Goal: Task Accomplishment & Management: Use online tool/utility

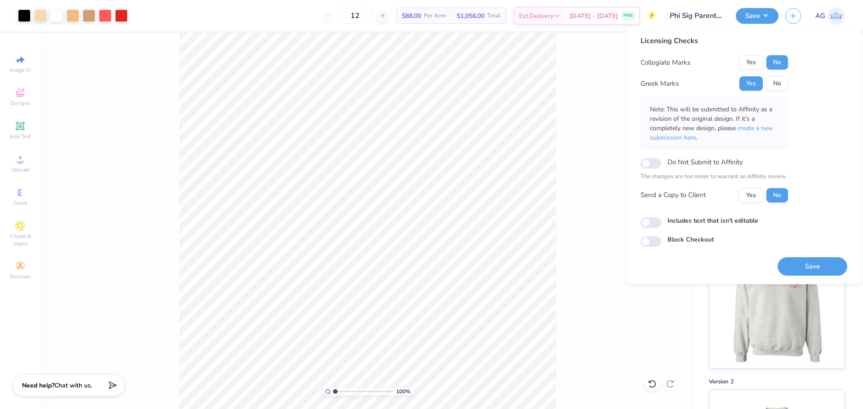
click at [803, 259] on button "Save" at bounding box center [812, 266] width 70 height 18
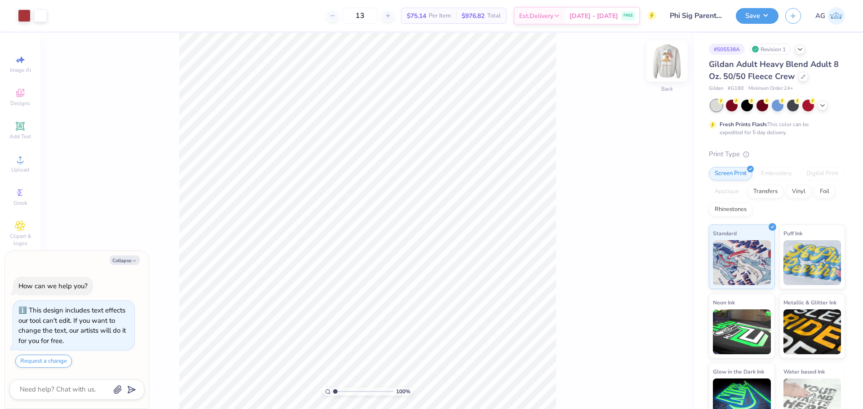
click at [660, 67] on img at bounding box center [667, 61] width 36 height 36
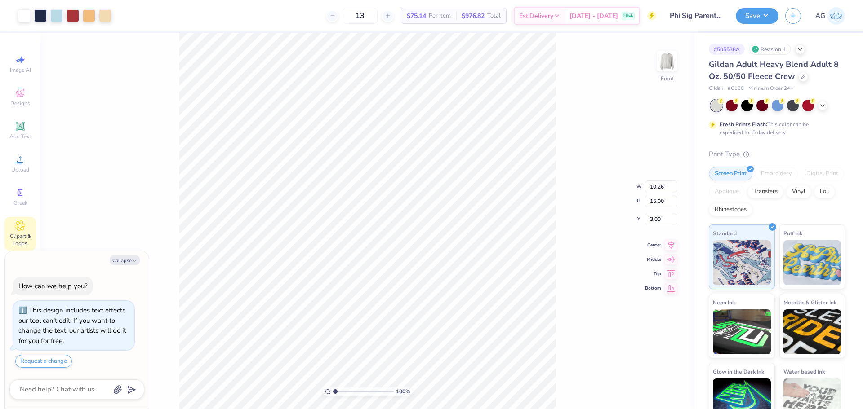
type textarea "x"
type input "1.52"
type input "2.18"
type input "15.23"
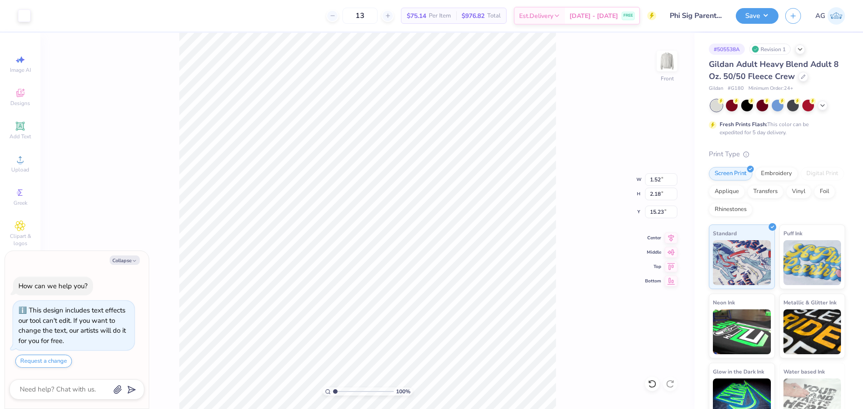
click at [647, 381] on div at bounding box center [652, 384] width 14 height 14
click at [654, 381] on div "100 % Front W 1.52 1.52 " H 2.18 2.18 " Y 15.23 15.23 " Center Middle Top Bottom" at bounding box center [367, 221] width 654 height 376
click at [653, 385] on div "100 % Front W 1.52 1.52 " H 2.18 2.18 " Y 15.23 15.23 " Center Middle Top Bottom" at bounding box center [367, 221] width 654 height 376
type textarea "x"
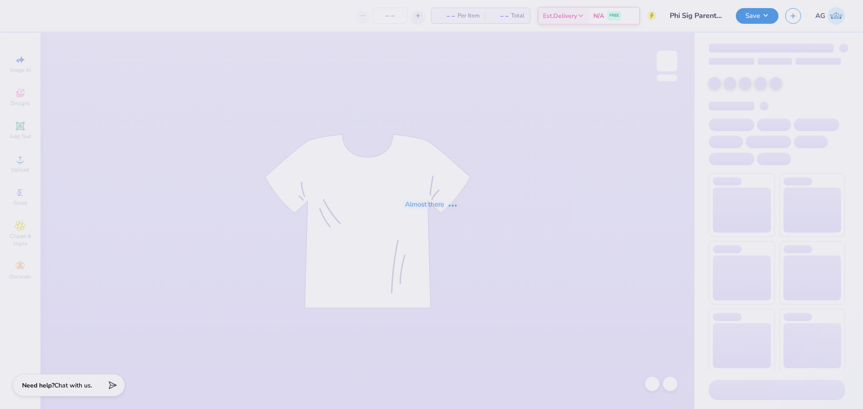
type input "Phi Sig Parents Weekend"
type input "13"
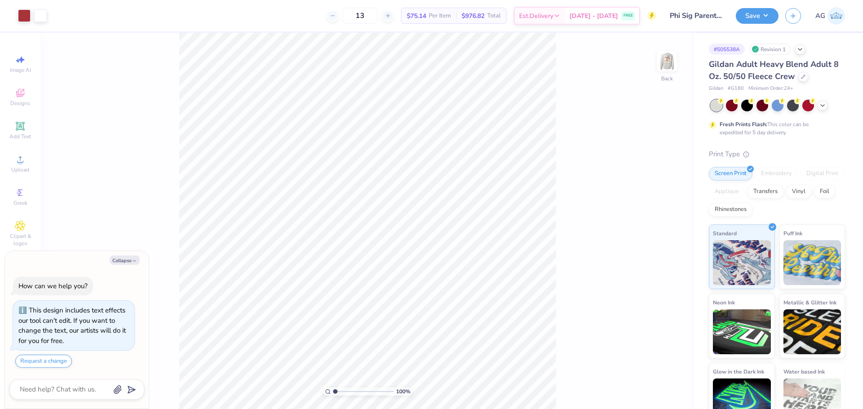
click at [669, 56] on img at bounding box center [667, 61] width 18 height 18
type textarea "x"
drag, startPoint x: 335, startPoint y: 390, endPoint x: 362, endPoint y: 390, distance: 27.0
type input "5.43"
click at [362, 390] on input "range" at bounding box center [363, 392] width 61 height 8
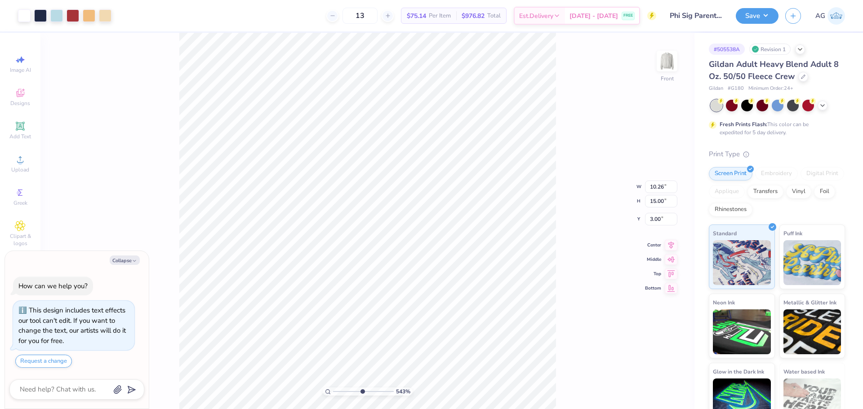
type textarea "x"
type input "3.30"
type textarea "x"
drag, startPoint x: 363, startPoint y: 391, endPoint x: 293, endPoint y: 390, distance: 69.6
type input "1"
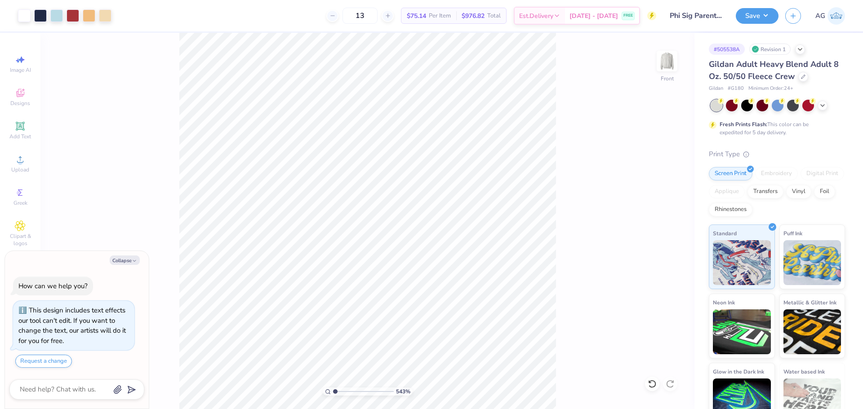
click at [333, 390] on input "range" at bounding box center [363, 392] width 61 height 8
click at [567, 337] on div "100 % Front" at bounding box center [367, 221] width 654 height 376
click at [269, 104] on div "100 % Front" at bounding box center [367, 221] width 654 height 376
click at [651, 389] on div at bounding box center [652, 384] width 14 height 14
click at [677, 384] on div "100 % Front" at bounding box center [367, 221] width 654 height 376
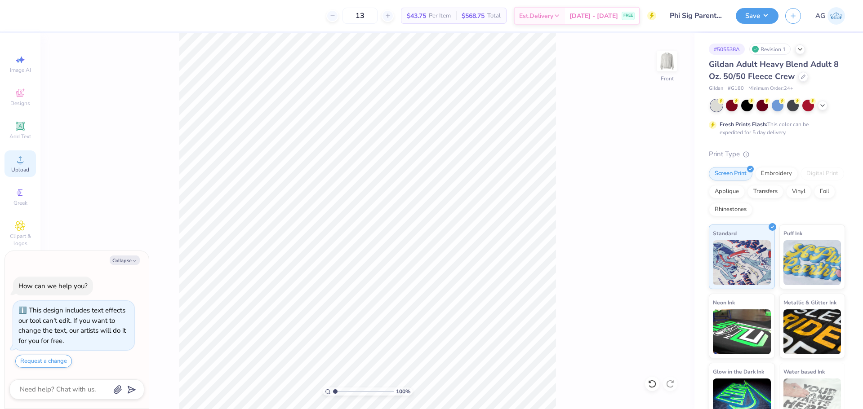
click at [28, 156] on div "Upload" at bounding box center [19, 164] width 31 height 27
click at [666, 58] on img at bounding box center [667, 61] width 36 height 36
click at [127, 259] on button "Collapse" at bounding box center [125, 260] width 30 height 9
type textarea "x"
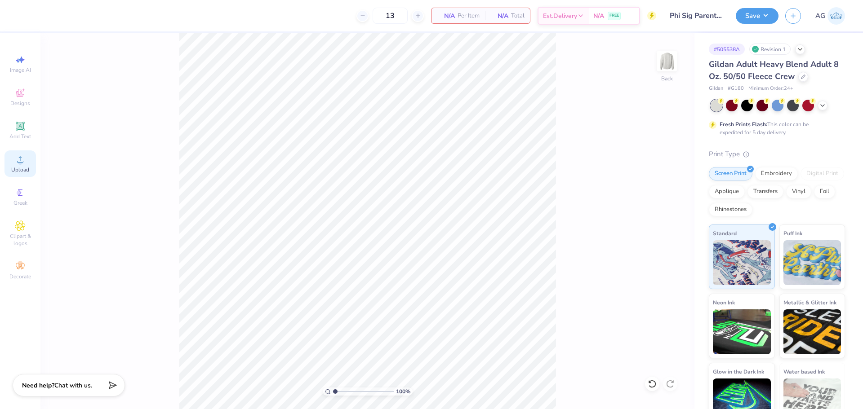
click at [26, 166] on span "Upload" at bounding box center [20, 169] width 18 height 7
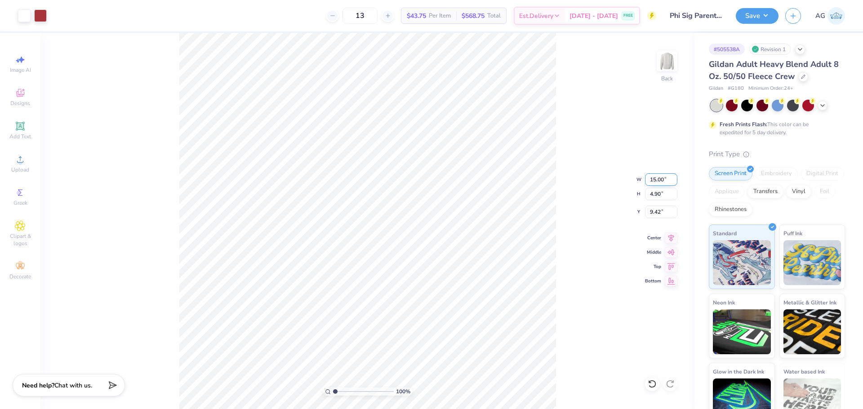
click at [660, 179] on input "15.00" at bounding box center [661, 179] width 32 height 13
type input "4.00"
type input "1.31"
click at [665, 213] on input "7.59" at bounding box center [661, 212] width 32 height 13
type input "3.00"
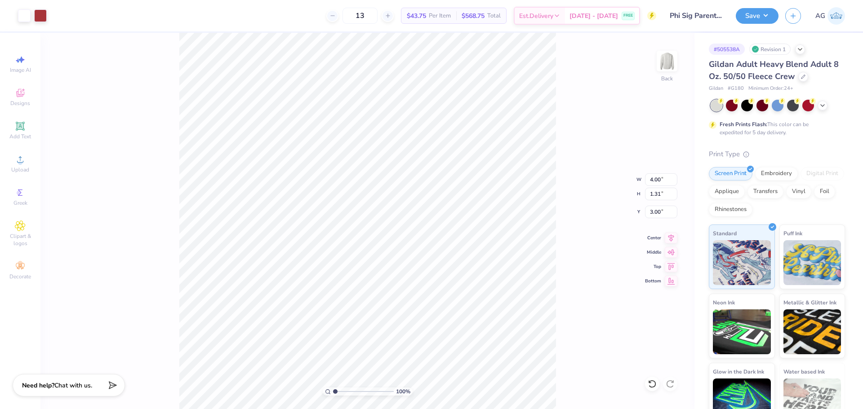
click at [557, 197] on div "100 % Back W 4.00 4.00 " H 1.31 1.31 " Y 3.00 3.00 " Center Middle Top Bottom" at bounding box center [367, 221] width 654 height 376
click at [674, 70] on img at bounding box center [667, 61] width 18 height 18
click at [18, 166] on div "Upload" at bounding box center [19, 164] width 31 height 27
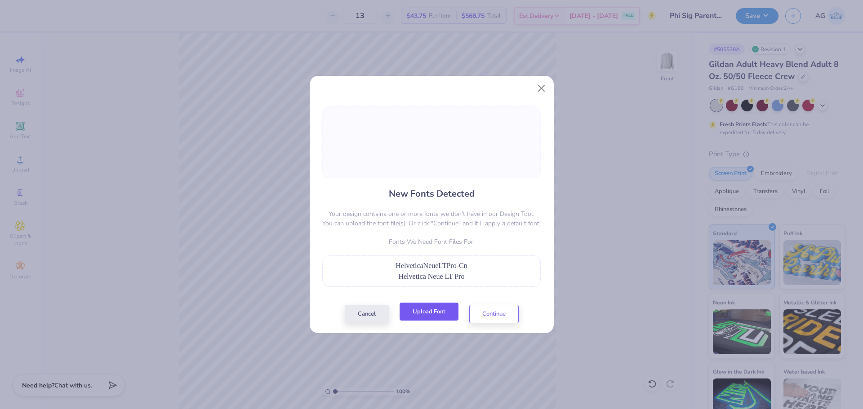
click at [433, 313] on button "Upload Font" at bounding box center [428, 312] width 59 height 18
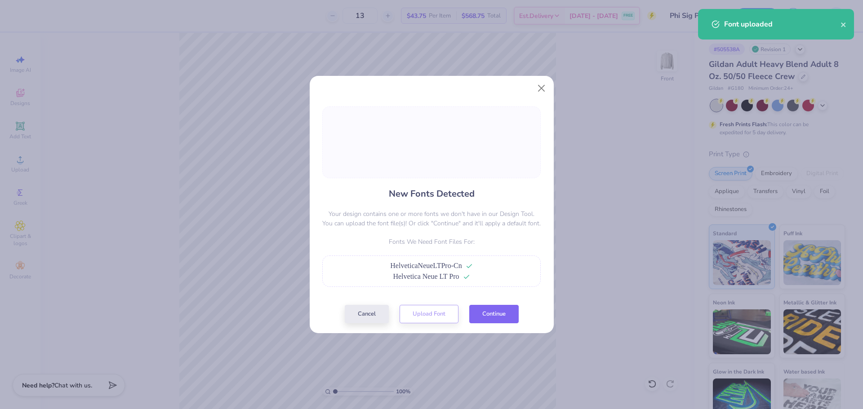
click at [515, 323] on button "Continue" at bounding box center [493, 314] width 49 height 18
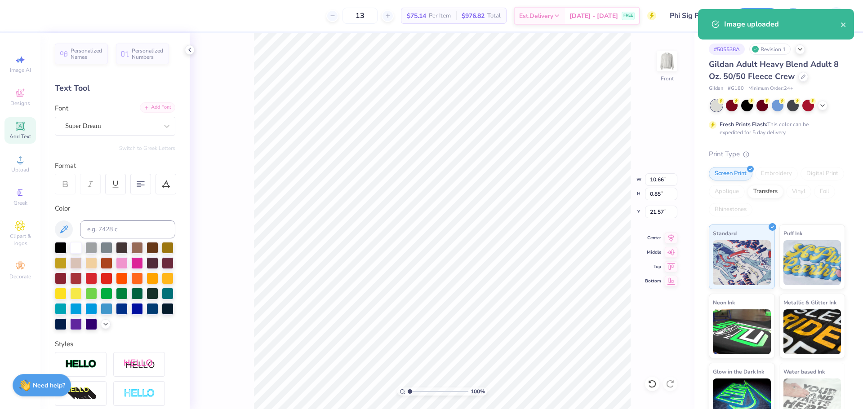
click at [151, 113] on div "Add Font" at bounding box center [157, 107] width 35 height 10
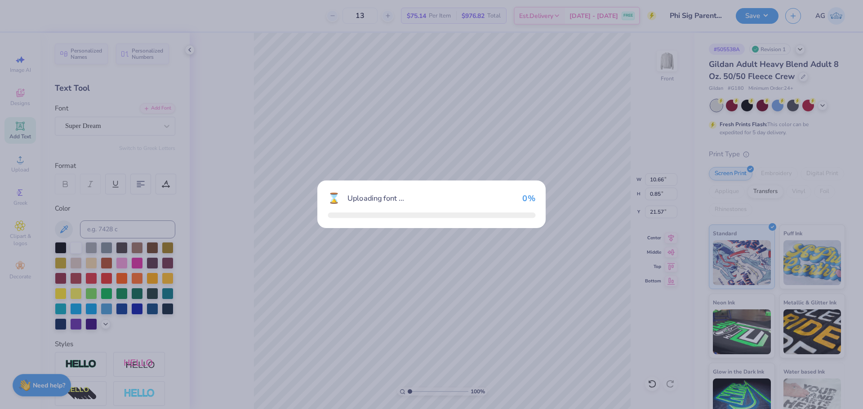
click at [566, 328] on div "⌛ Uploading font ... 0 %" at bounding box center [431, 204] width 863 height 409
type input "10.57"
type input "0.81"
type input "21.64"
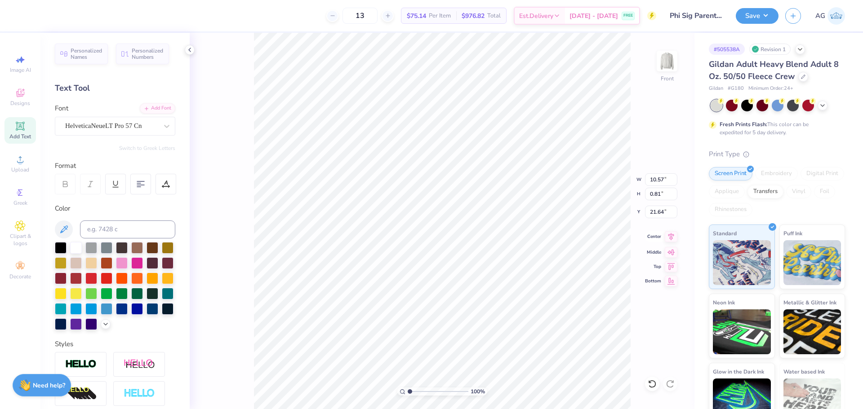
click at [664, 237] on div "Center" at bounding box center [661, 236] width 32 height 11
click at [658, 193] on input "18.36" at bounding box center [661, 194] width 32 height 13
type input "14"
type input "11.14"
type input "14.00"
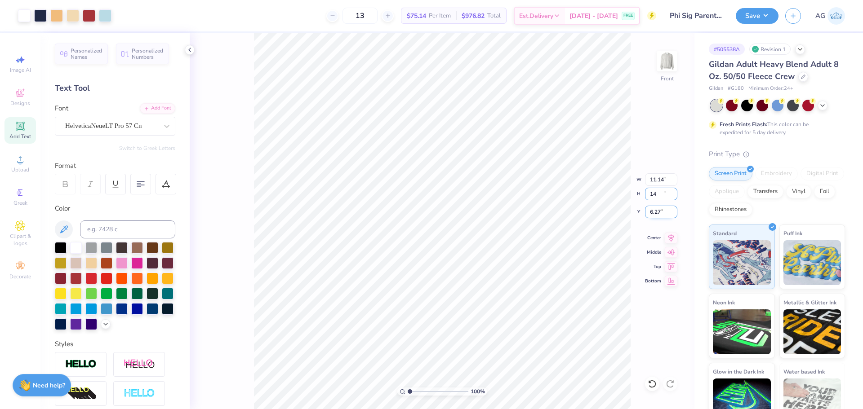
type input "6.27"
type input "15"
type input "11.94"
type input "15.00"
click at [655, 214] on input "5.77" at bounding box center [661, 212] width 32 height 13
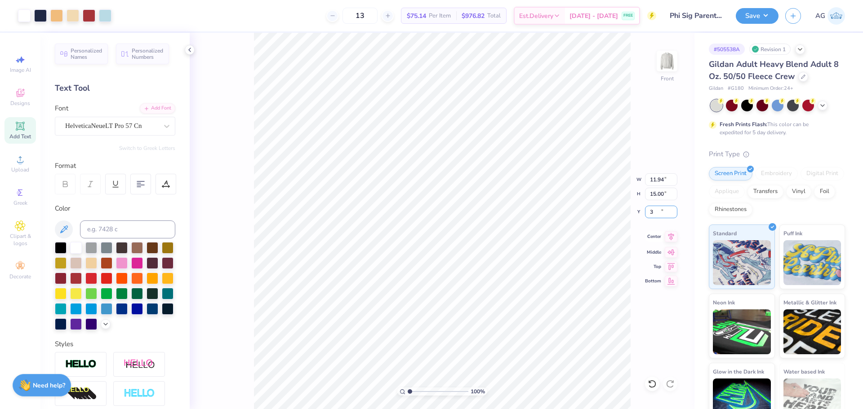
type input "3.00"
click at [668, 237] on icon at bounding box center [670, 236] width 13 height 11
click at [749, 24] on div "Save AG" at bounding box center [798, 15] width 127 height 31
click at [757, 15] on button "Save" at bounding box center [756, 15] width 43 height 16
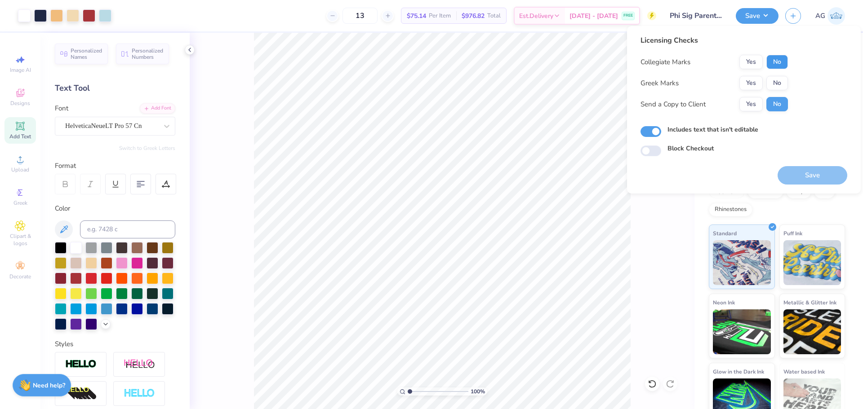
click at [786, 62] on button "No" at bounding box center [777, 62] width 22 height 14
click at [762, 87] on button "Yes" at bounding box center [750, 83] width 23 height 14
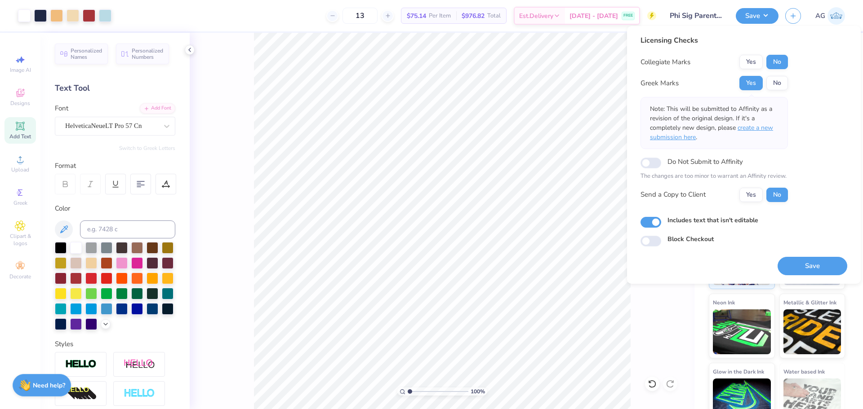
click at [755, 129] on span "create a new submission here" at bounding box center [711, 133] width 123 height 18
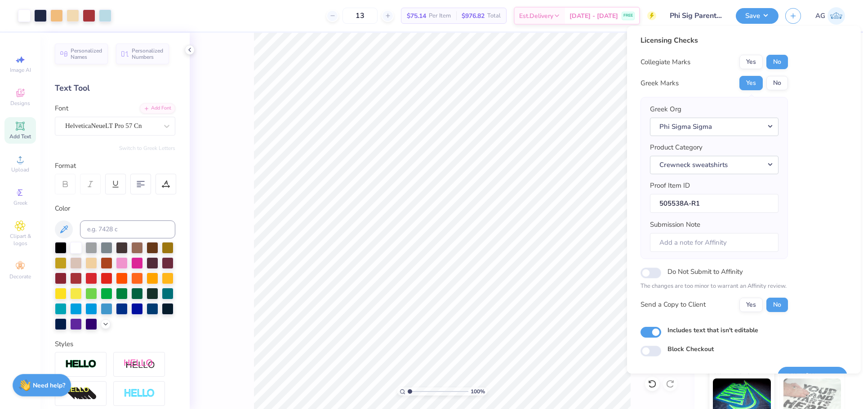
scroll to position [20, 0]
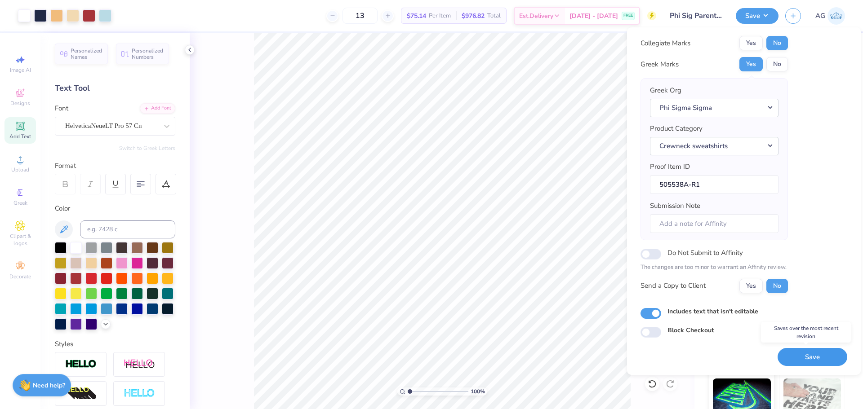
click at [818, 364] on button "Save" at bounding box center [812, 357] width 70 height 18
